Goal: Register for event/course

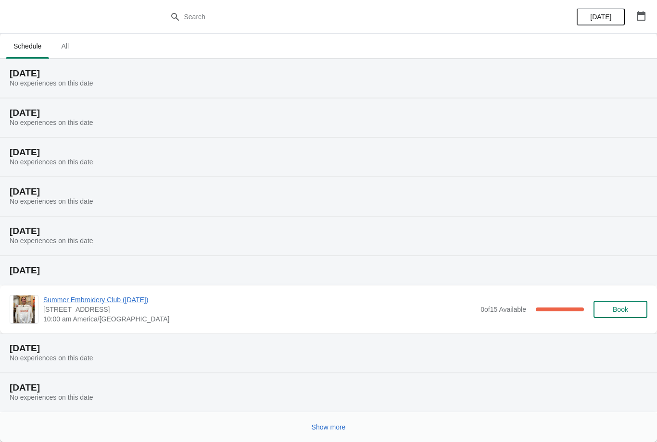
scroll to position [0, 0]
click at [338, 427] on span "Show more" at bounding box center [329, 428] width 34 height 8
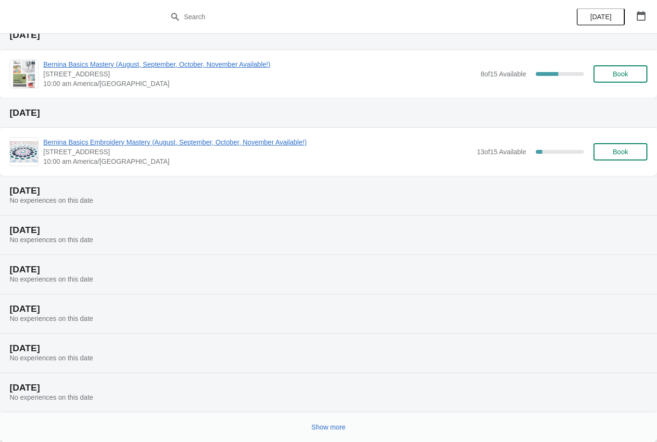
scroll to position [393, 0]
click at [645, 12] on icon "button" at bounding box center [641, 16] width 10 height 10
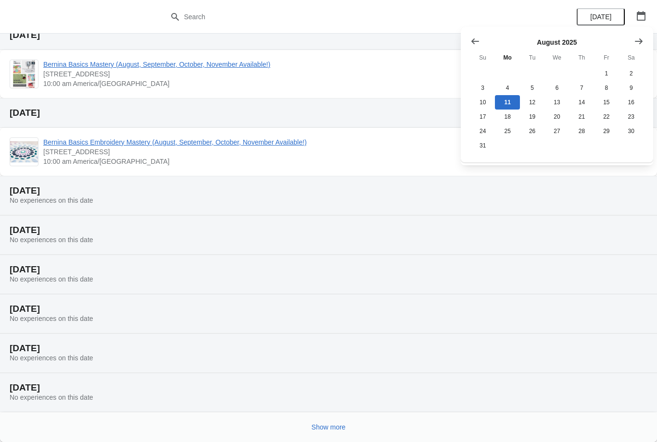
click at [650, 34] on div "[DATE] Su Mo Tu We Th Fr Sa 1 2 3 4 5 6 7 8 9 10 11 12 13 14 15 16 17 18 19 20 …" at bounding box center [557, 95] width 192 height 136
click at [632, 23] on button "button" at bounding box center [640, 15] width 17 height 17
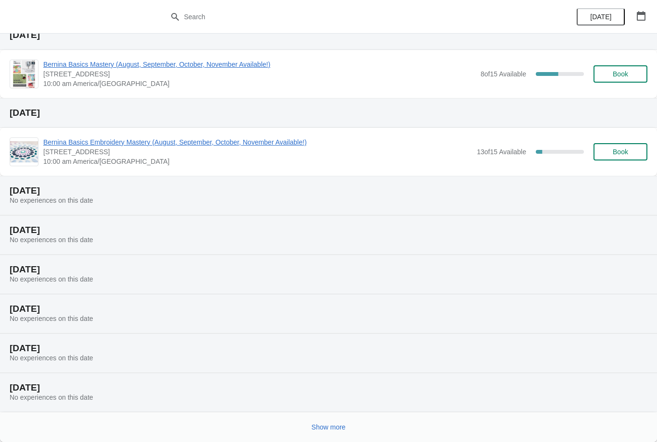
click at [639, 38] on div "[DATE]" at bounding box center [328, 35] width 657 height 30
click at [646, 17] on button "button" at bounding box center [640, 15] width 17 height 17
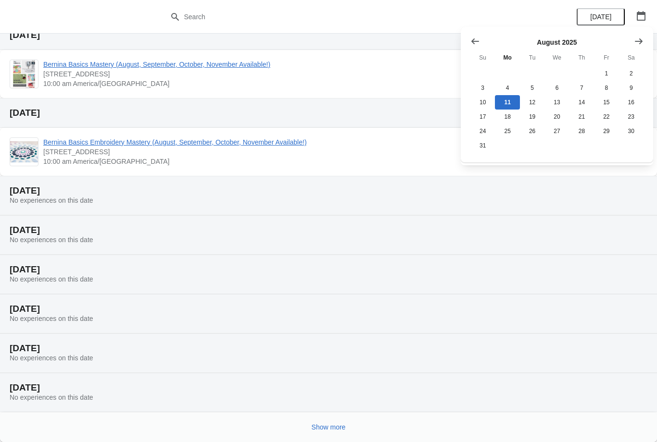
click at [650, 32] on div "[DATE] Su Mo Tu We Th Fr Sa 1 2 3 4 5 6 7 8 9 10 11 12 13 14 15 16 17 18 19 20 …" at bounding box center [557, 95] width 192 height 136
click at [636, 43] on icon "Show next month, September 2025" at bounding box center [639, 42] width 10 height 10
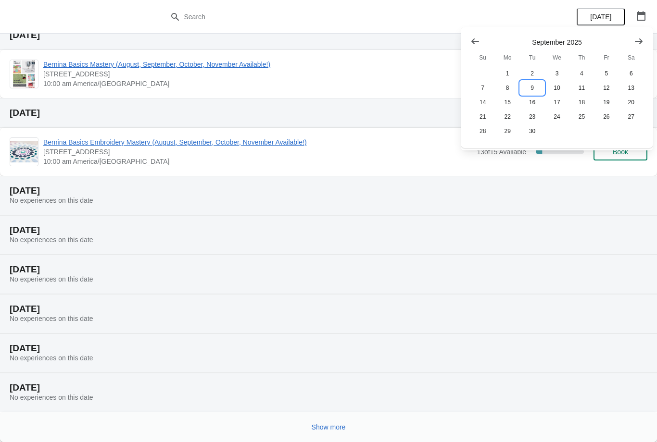
click at [530, 86] on button "9" at bounding box center [532, 88] width 25 height 14
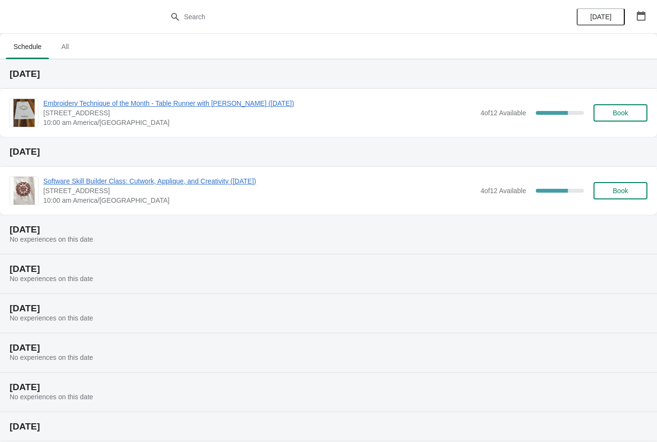
click at [418, 114] on span "[STREET_ADDRESS]" at bounding box center [259, 113] width 432 height 10
click at [289, 107] on span "Embroidery Technique of the Month - Table Runner with [PERSON_NAME] ([DATE])" at bounding box center [259, 104] width 432 height 10
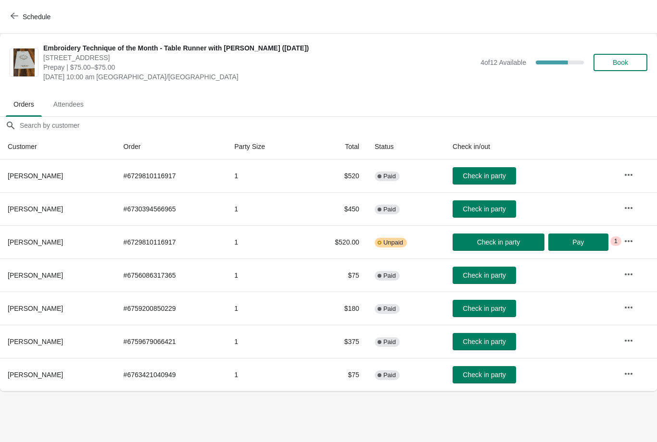
click at [11, 15] on icon "button" at bounding box center [15, 16] width 8 height 8
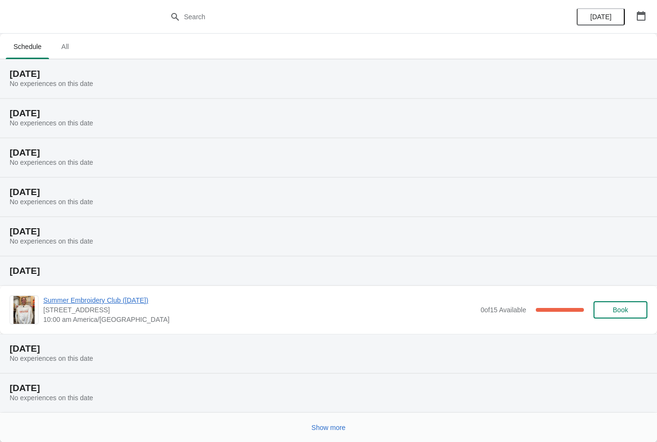
click at [649, 15] on button "button" at bounding box center [640, 15] width 17 height 17
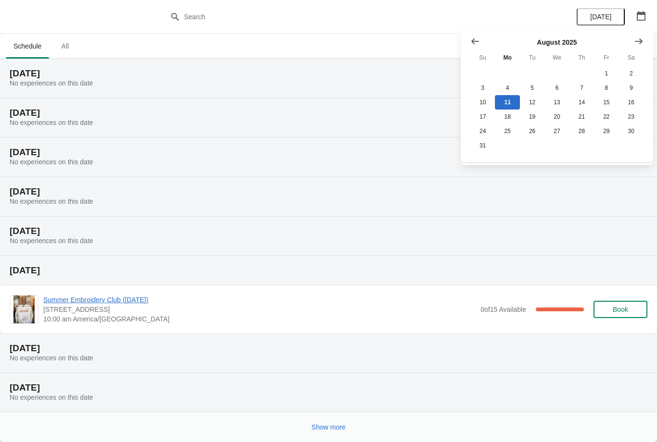
click at [641, 40] on icon "Show next month, September 2025" at bounding box center [639, 41] width 8 height 6
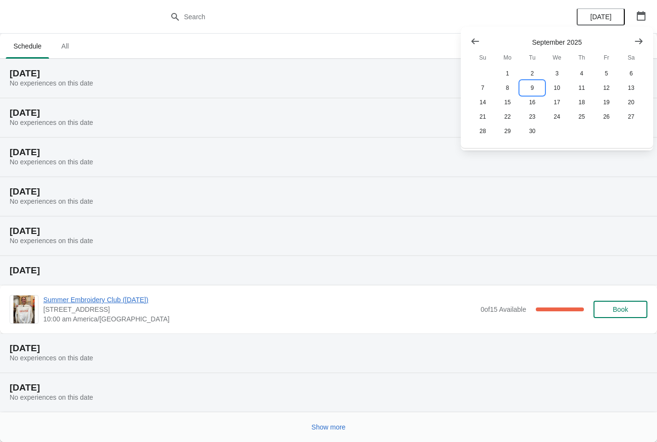
click at [529, 88] on button "9" at bounding box center [532, 88] width 25 height 14
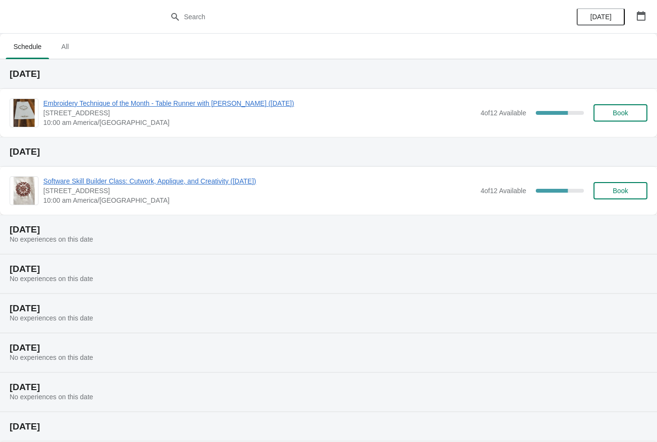
click at [237, 181] on span "Software Skill Builder Class: Cutwork, Applique, and Creativity ([DATE])" at bounding box center [259, 181] width 432 height 10
